Goal: Task Accomplishment & Management: Manage account settings

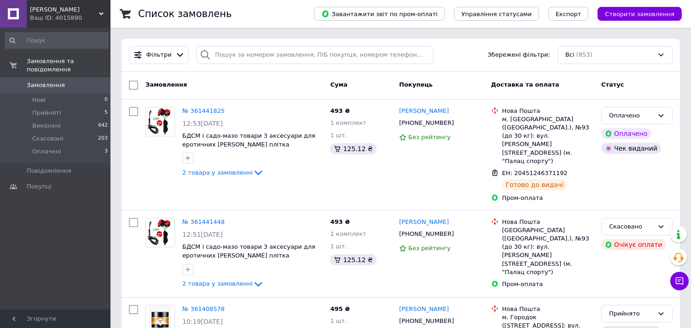
scroll to position [204, 0]
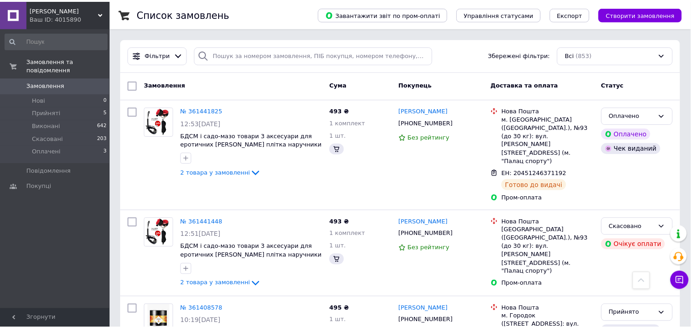
scroll to position [204, 0]
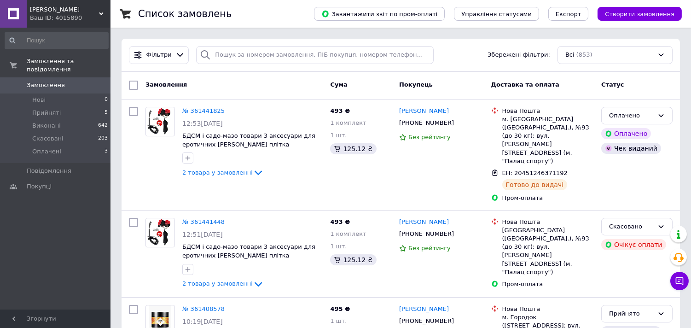
scroll to position [204, 0]
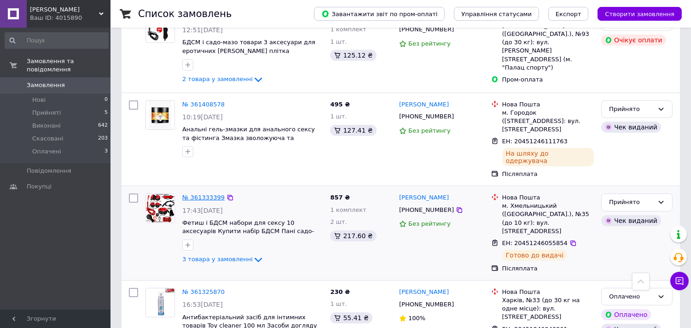
click at [200, 194] on link "№ 361333399" at bounding box center [203, 197] width 42 height 7
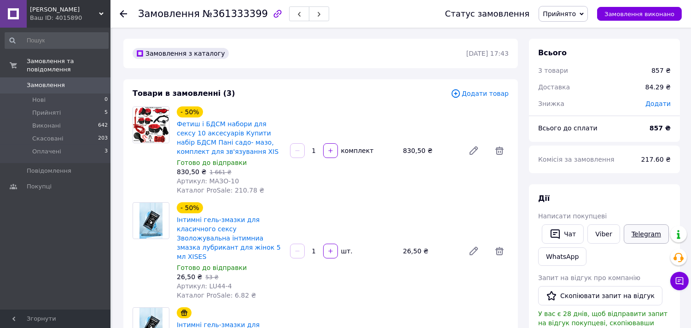
click at [641, 233] on link "Telegram" at bounding box center [646, 233] width 45 height 19
click at [121, 12] on use at bounding box center [123, 13] width 7 height 7
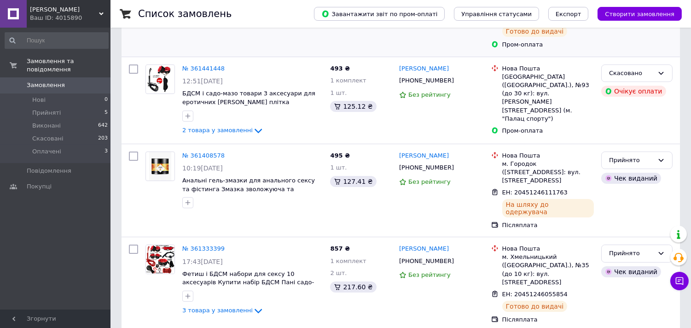
scroll to position [204, 0]
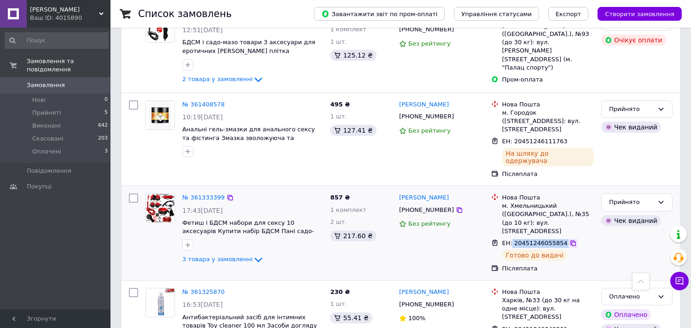
drag, startPoint x: 511, startPoint y: 194, endPoint x: 558, endPoint y: 194, distance: 46.0
click at [558, 238] on div "ЕН: 20451246055854" at bounding box center [547, 243] width 93 height 11
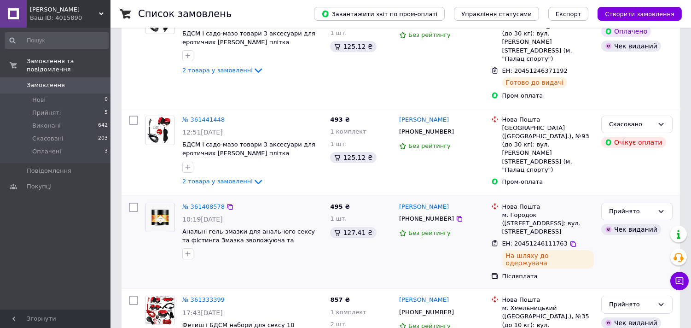
scroll to position [153, 0]
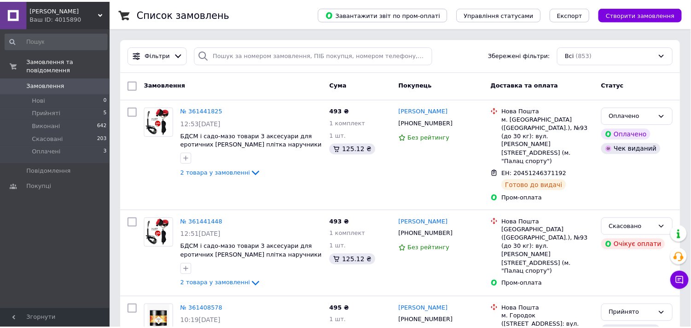
scroll to position [153, 0]
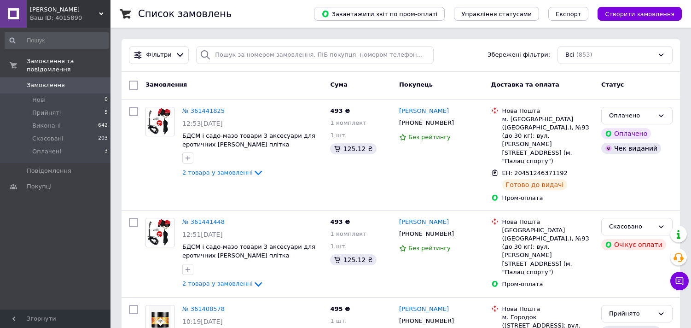
scroll to position [153, 0]
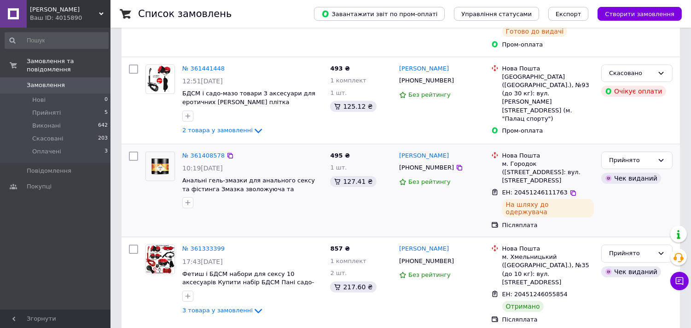
scroll to position [153, 0]
